Goal: Register for event/course

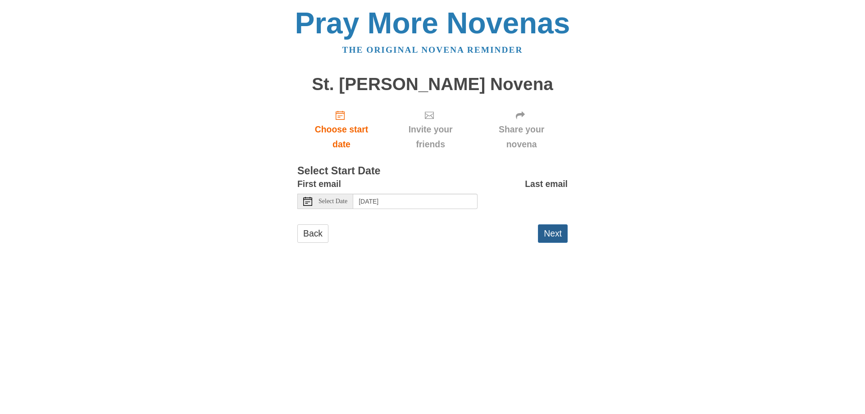
click at [553, 237] on button "Next" at bounding box center [553, 233] width 30 height 18
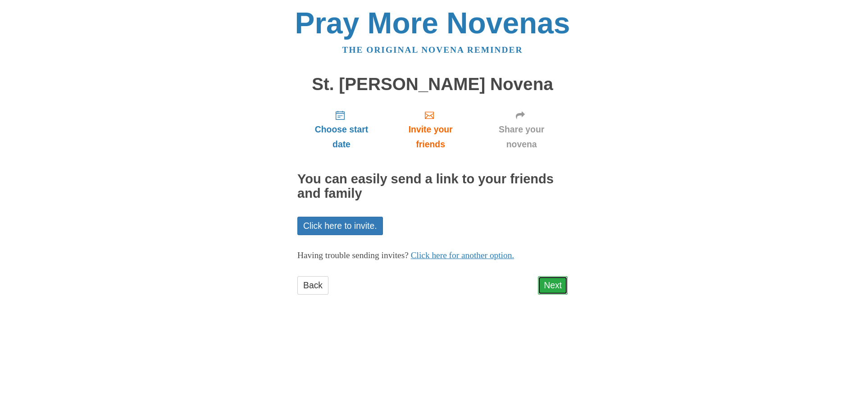
click at [548, 283] on link "Next" at bounding box center [553, 285] width 30 height 18
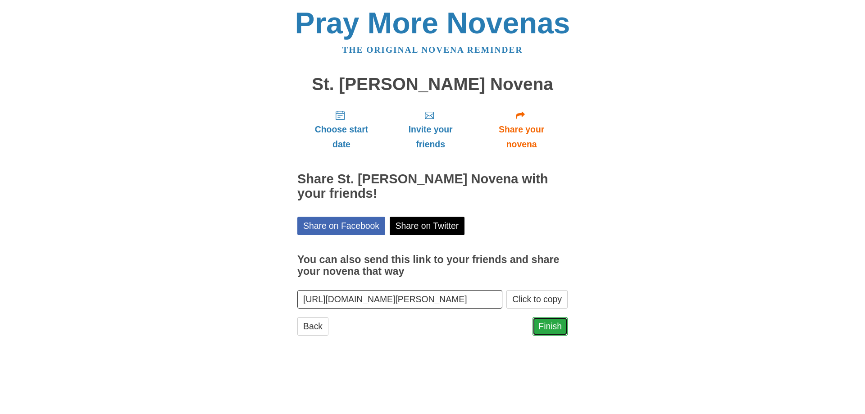
click at [550, 330] on link "Finish" at bounding box center [549, 326] width 35 height 18
